Goal: Subscribe to service/newsletter: Subscribe to service/newsletter

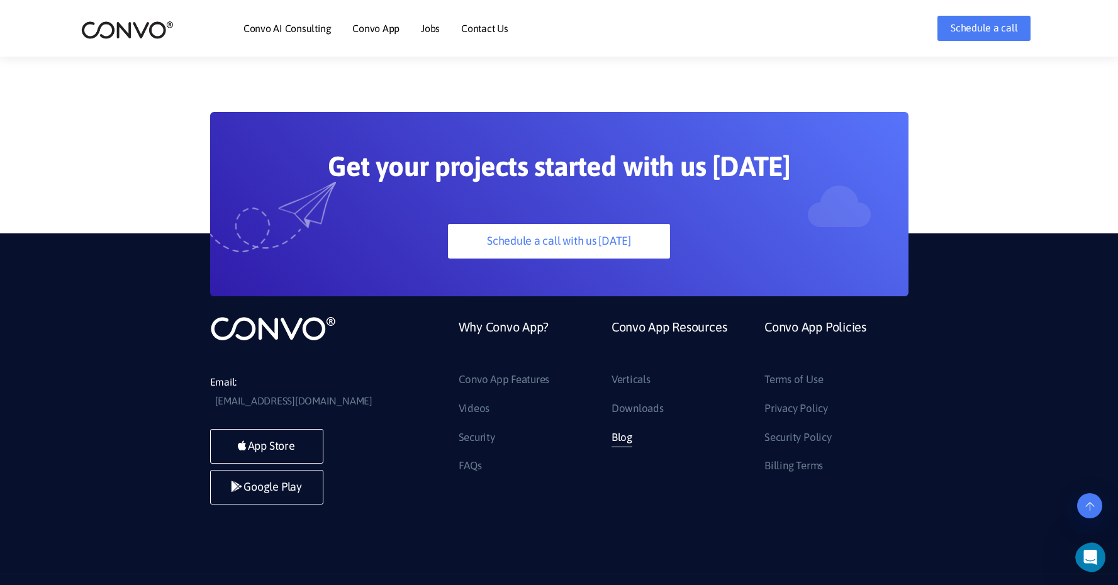
click at [626, 428] on link "Blog" at bounding box center [621, 438] width 21 height 20
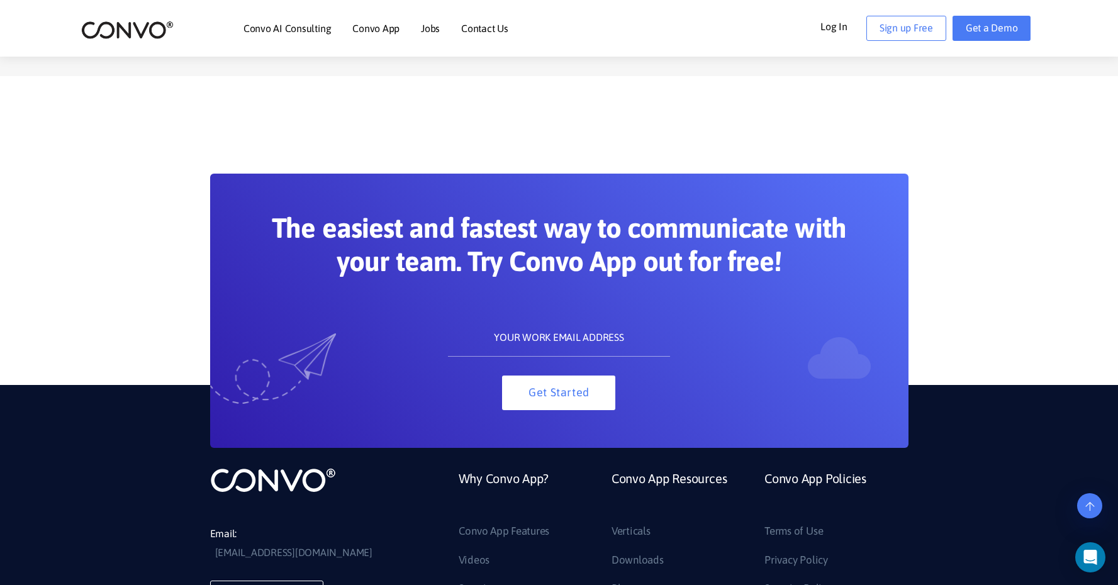
scroll to position [2183, 0]
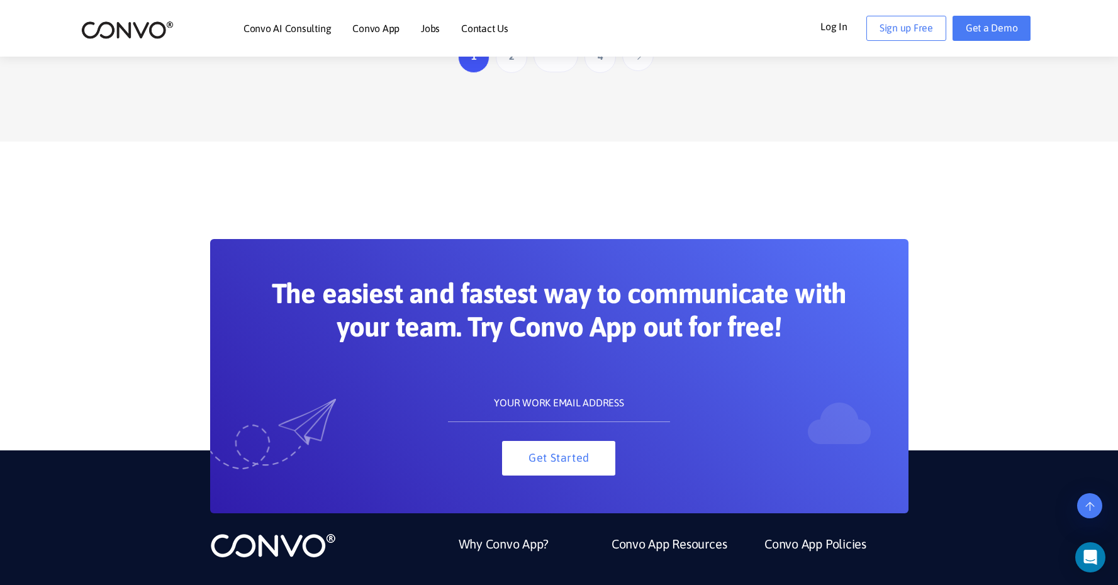
click at [561, 402] on input "text" at bounding box center [559, 403] width 222 height 38
click at [609, 402] on input "text" at bounding box center [559, 403] width 222 height 38
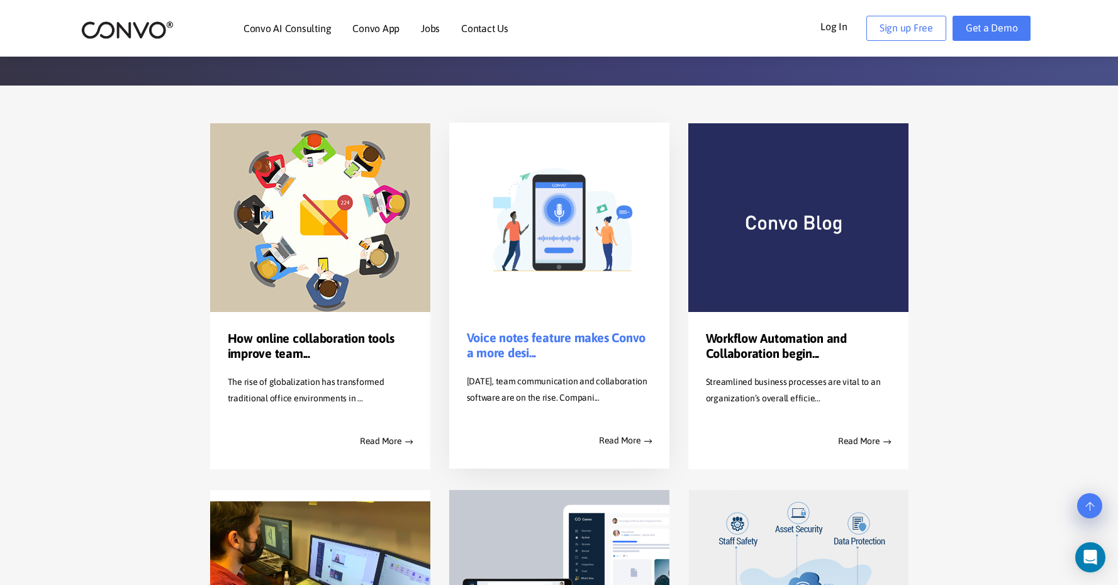
scroll to position [176, 0]
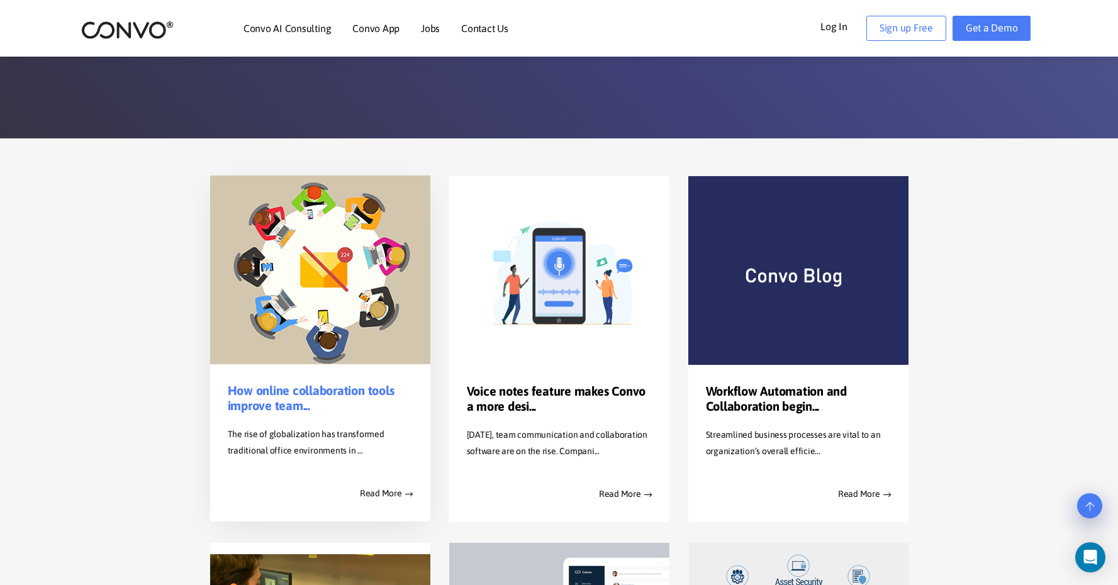
click at [359, 342] on img at bounding box center [320, 270] width 220 height 189
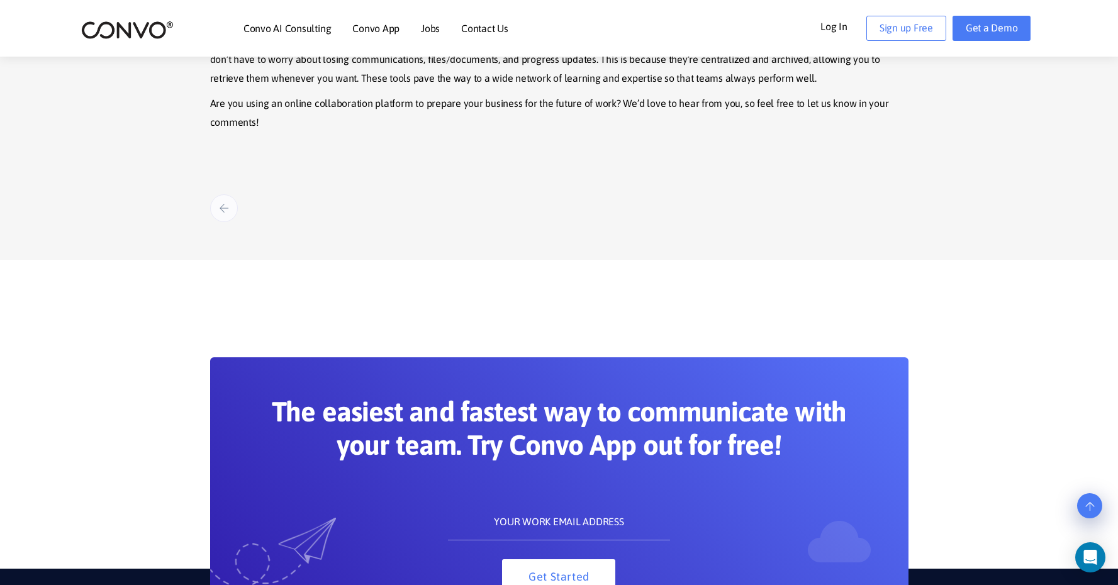
scroll to position [1809, 0]
click at [535, 502] on input "text" at bounding box center [559, 521] width 222 height 38
click at [536, 502] on input "text" at bounding box center [559, 521] width 222 height 38
paste input "amara.ap@mail.ru"
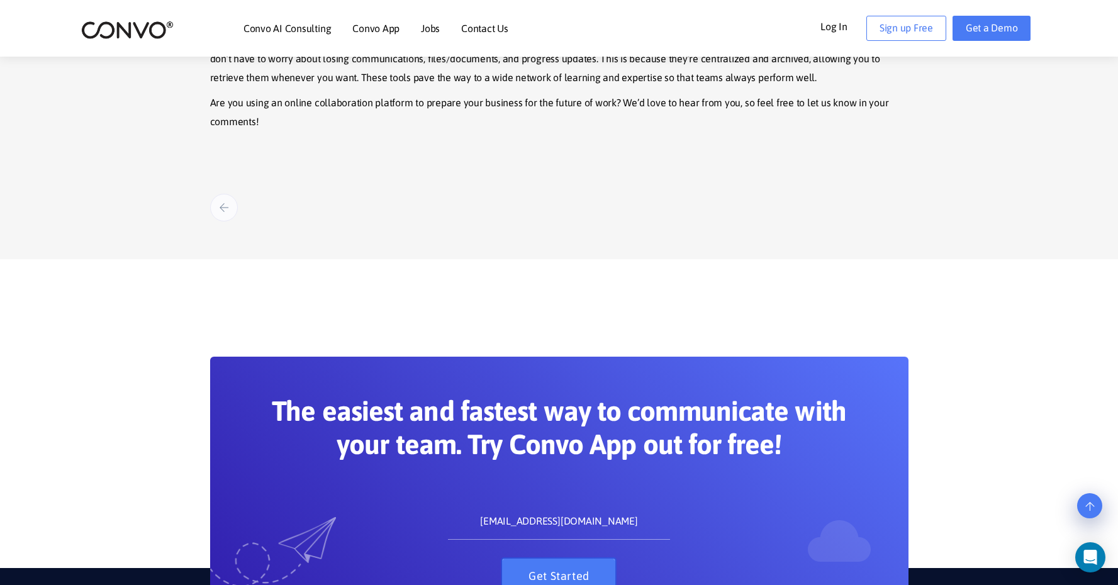
click at [571, 559] on button "Get Started" at bounding box center [558, 576] width 113 height 35
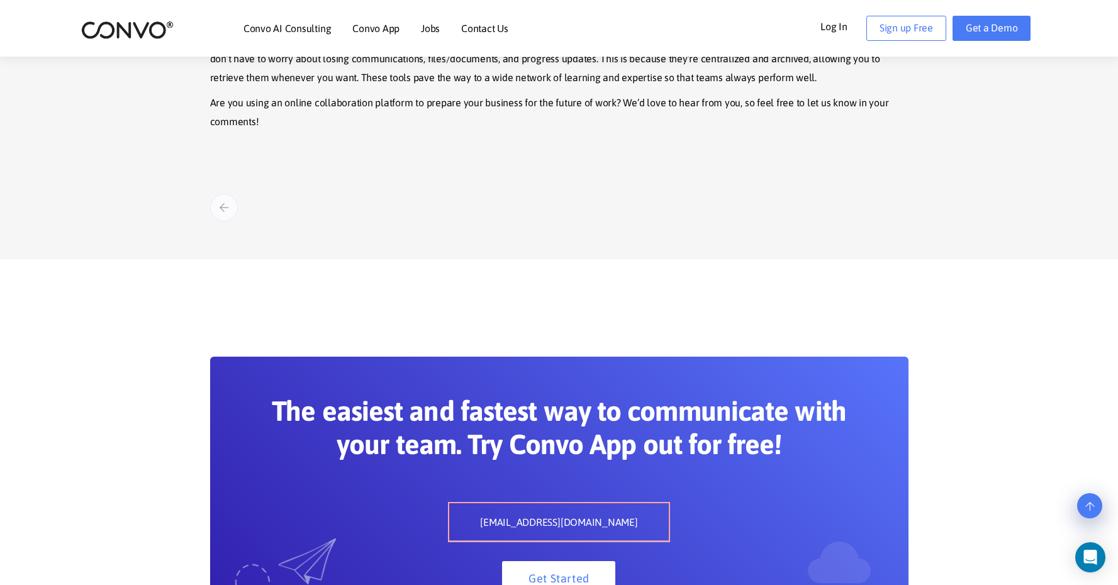
click at [527, 503] on input "amara.ap@mail.ru" at bounding box center [559, 522] width 220 height 38
click at [526, 503] on input "amara.ap@mail.ru" at bounding box center [559, 522] width 220 height 38
click at [527, 503] on input "amara.ap@mail.ru" at bounding box center [559, 522] width 220 height 38
paste input "maria.apoyan@azariangrowthagency.com"
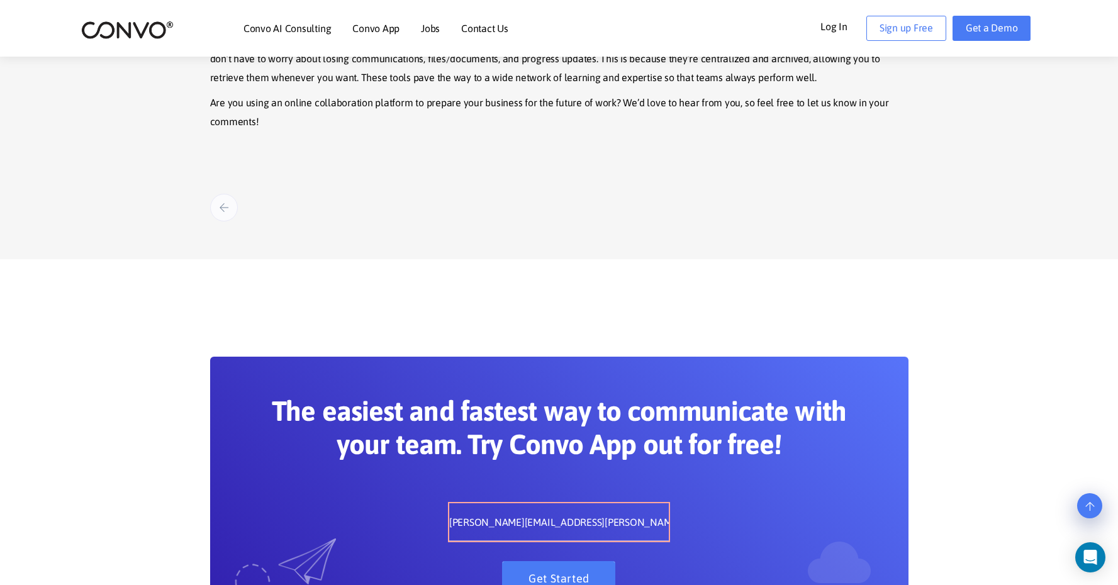
type input "maria.apoyan@azariangrowthagency.com"
click at [566, 561] on button "Get Started" at bounding box center [558, 578] width 113 height 35
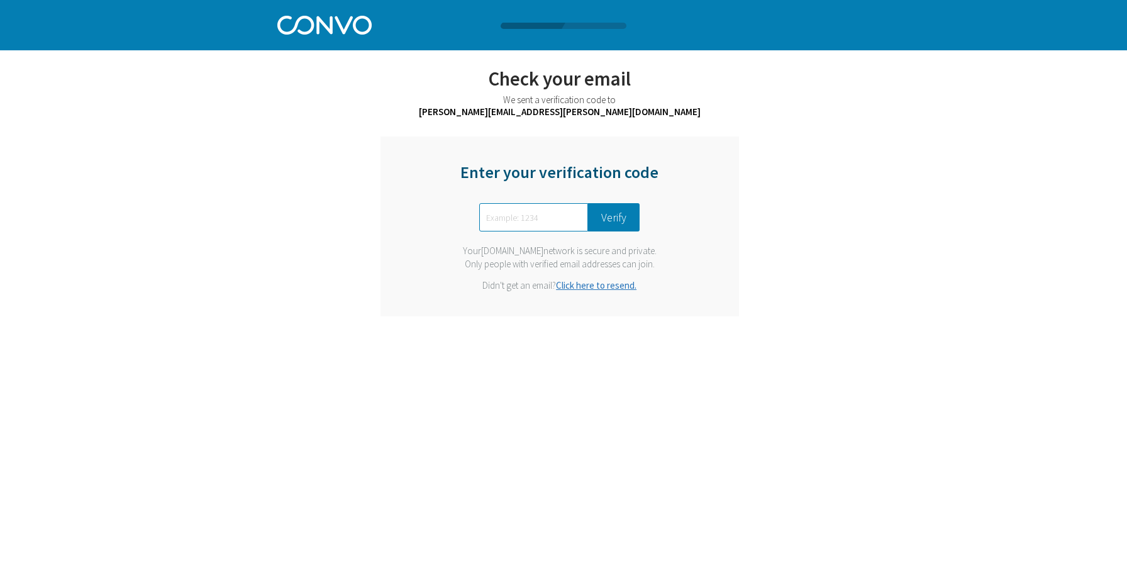
type input "3"
type input "9341"
click at [617, 210] on button "Verify" at bounding box center [614, 217] width 52 height 28
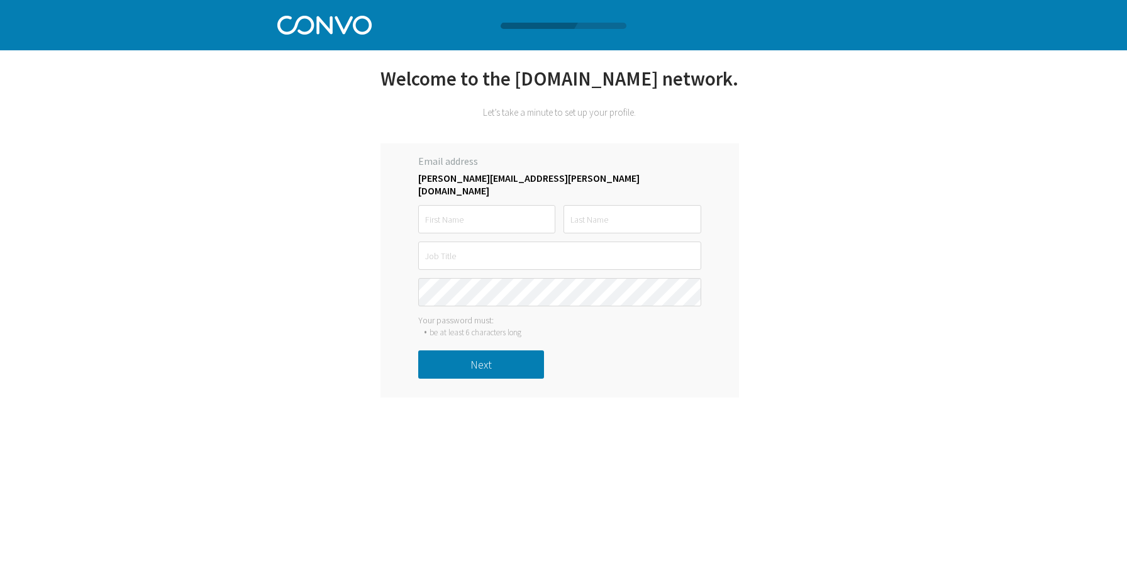
click at [501, 379] on button "Next" at bounding box center [481, 364] width 126 height 28
click at [327, 32] on img at bounding box center [324, 24] width 94 height 22
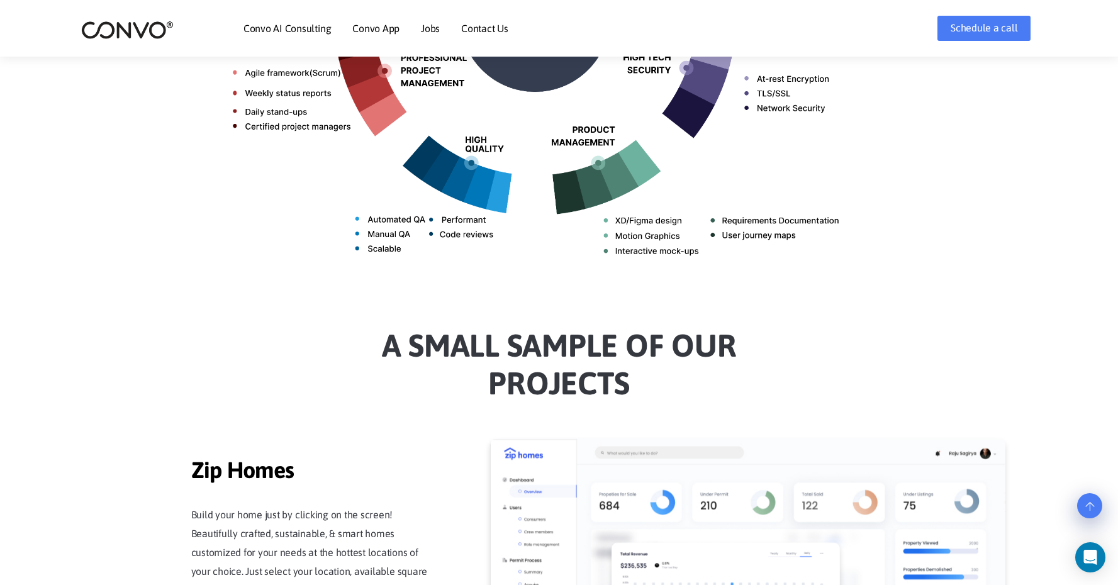
scroll to position [787, 0]
